Goal: Browse casually

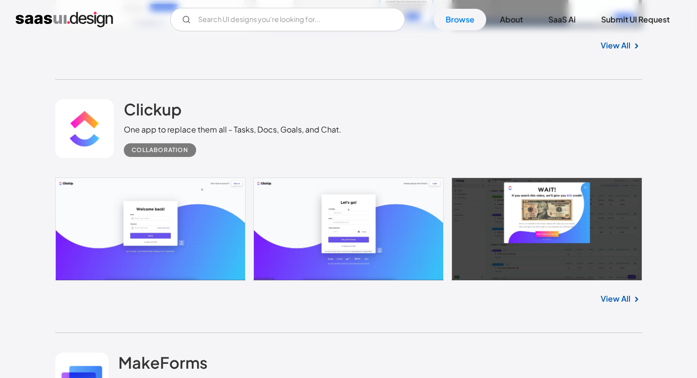
scroll to position [3572, 0]
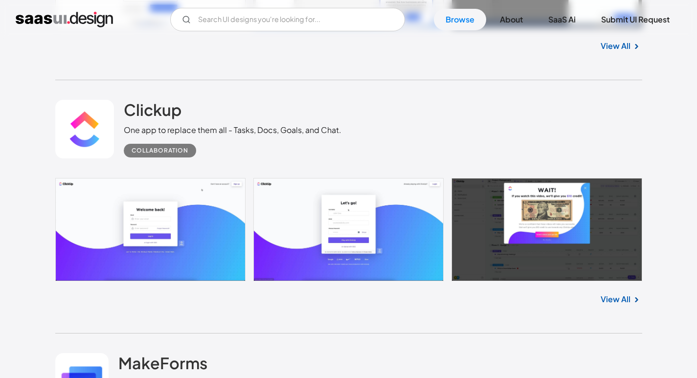
click at [200, 223] on link at bounding box center [348, 229] width 587 height 103
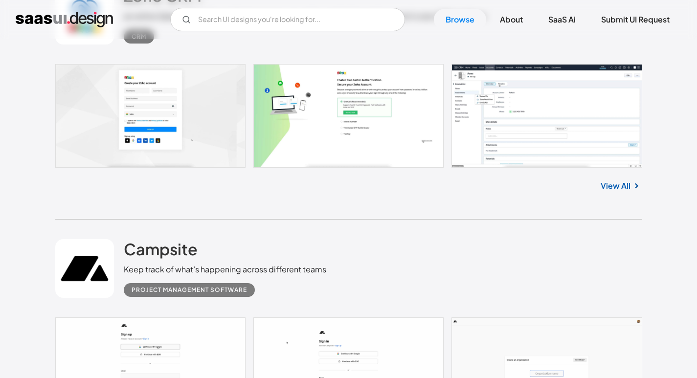
scroll to position [2789, 0]
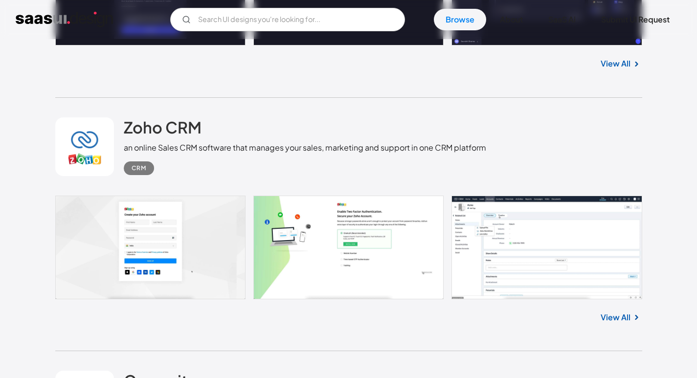
click at [117, 234] on link at bounding box center [348, 248] width 587 height 104
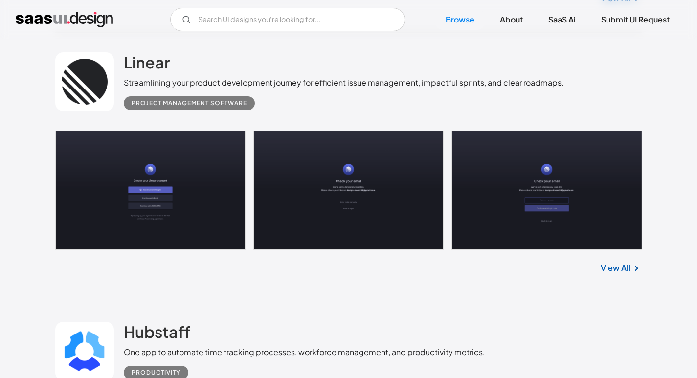
scroll to position [17908, 0]
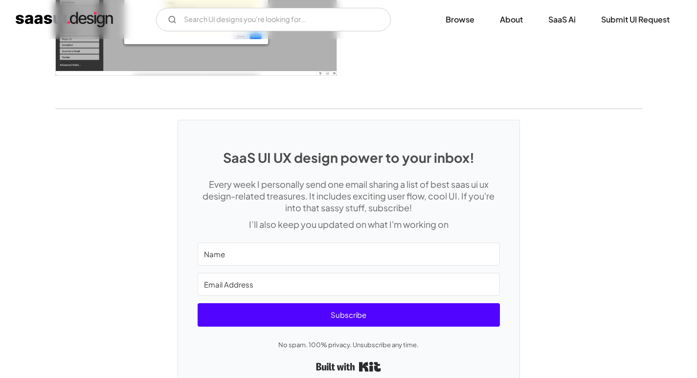
scroll to position [1507, 0]
